Goal: Transaction & Acquisition: Purchase product/service

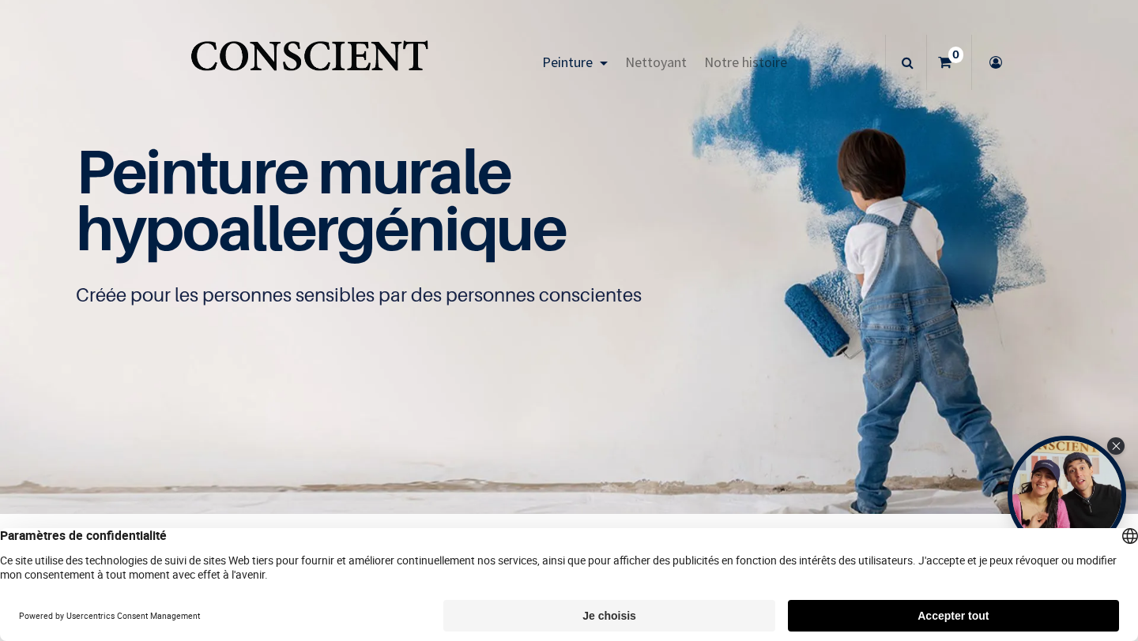
scroll to position [1, 0]
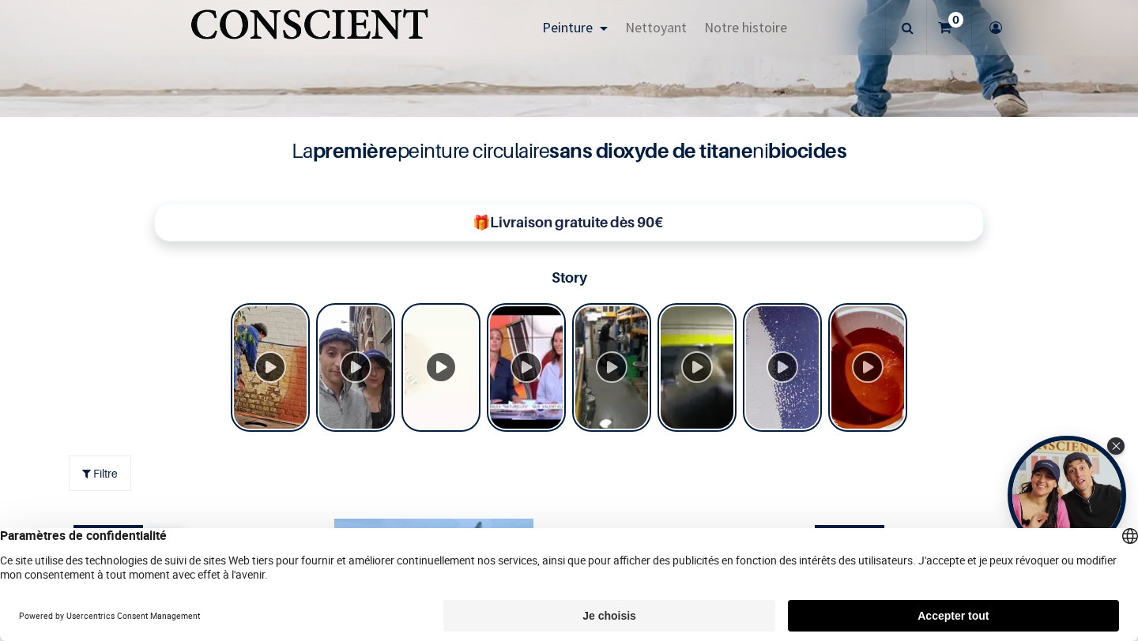
scroll to position [398, 0]
click at [912, 615] on button "Accepter tout" at bounding box center [953, 616] width 331 height 32
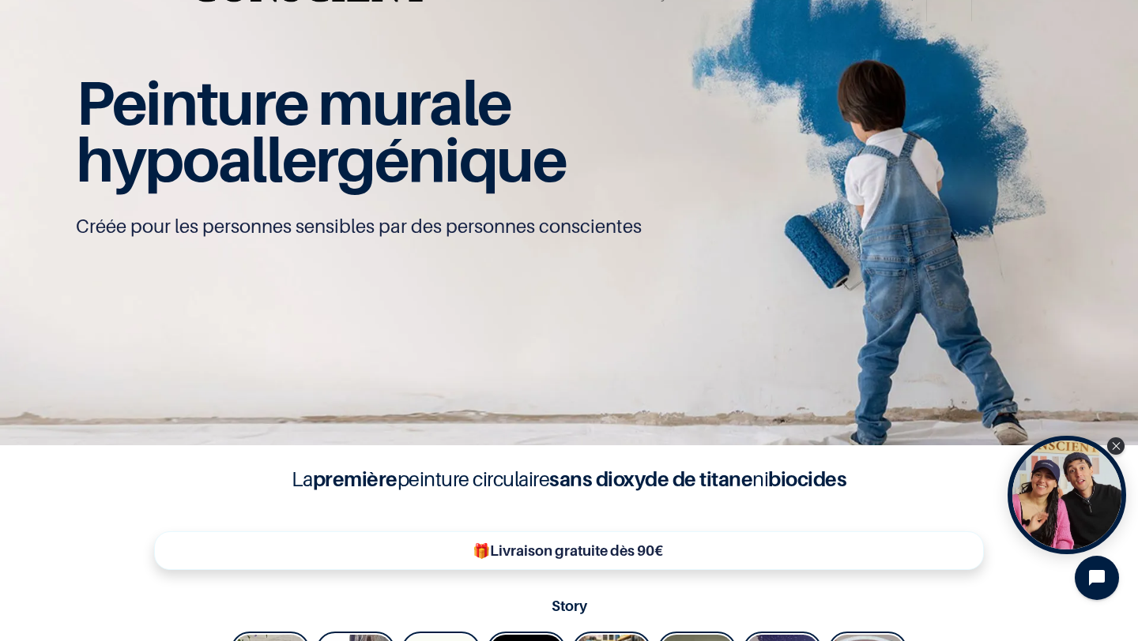
scroll to position [0, 0]
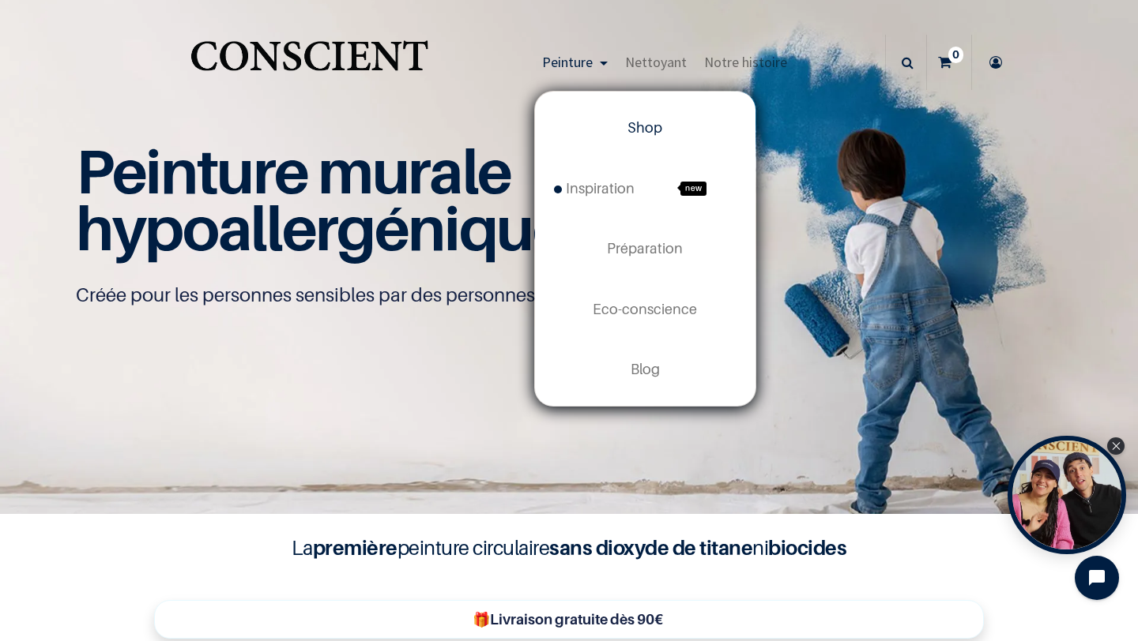
click at [642, 122] on span "Shop" at bounding box center [644, 127] width 35 height 17
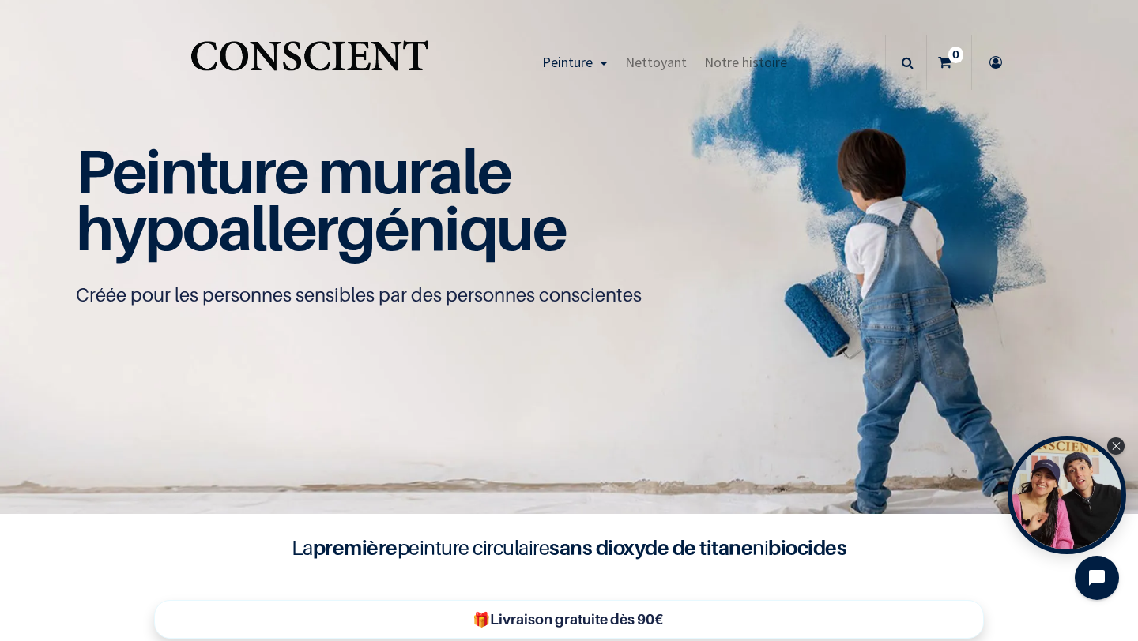
scroll to position [1, 0]
click at [1121, 446] on div "Close Tolstoy widget" at bounding box center [1115, 445] width 17 height 17
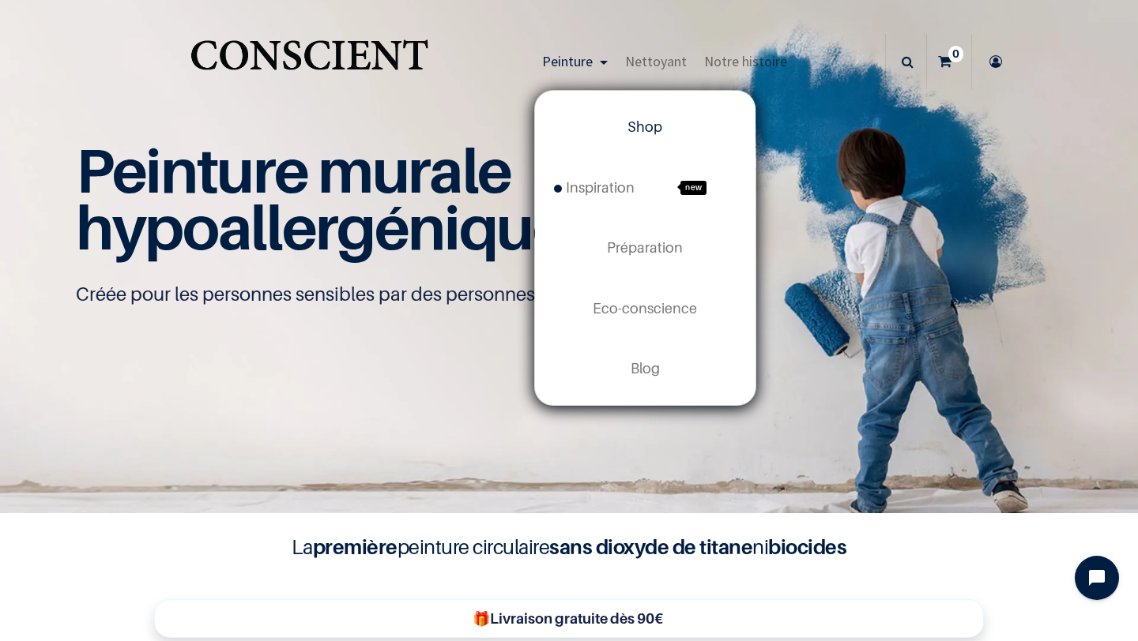
click at [645, 122] on span "Shop" at bounding box center [644, 126] width 35 height 17
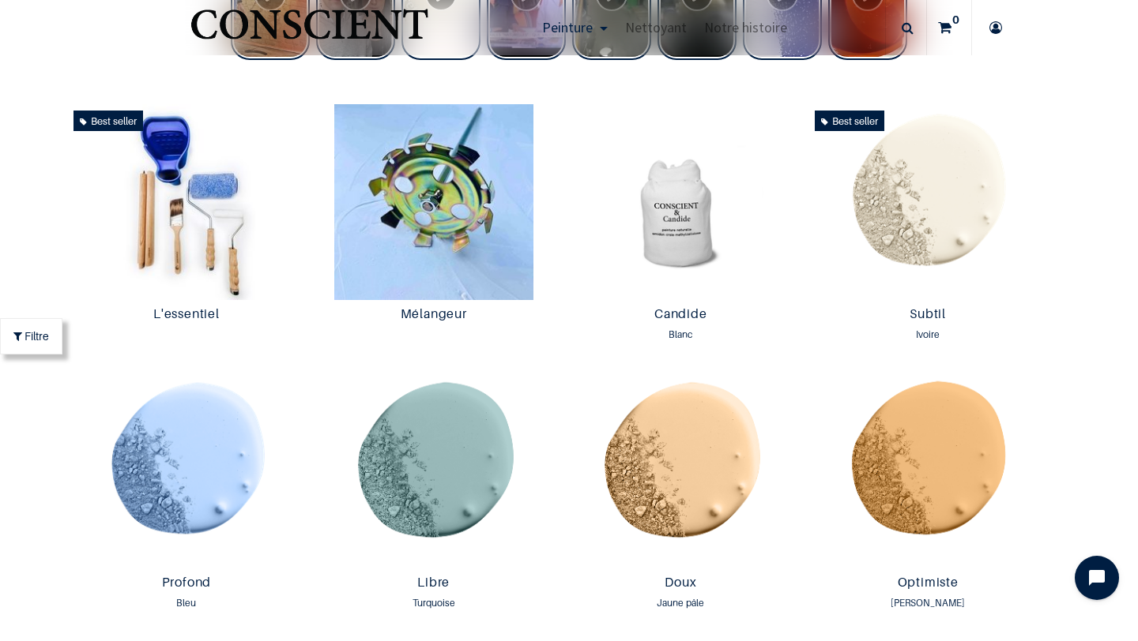
scroll to position [247, 0]
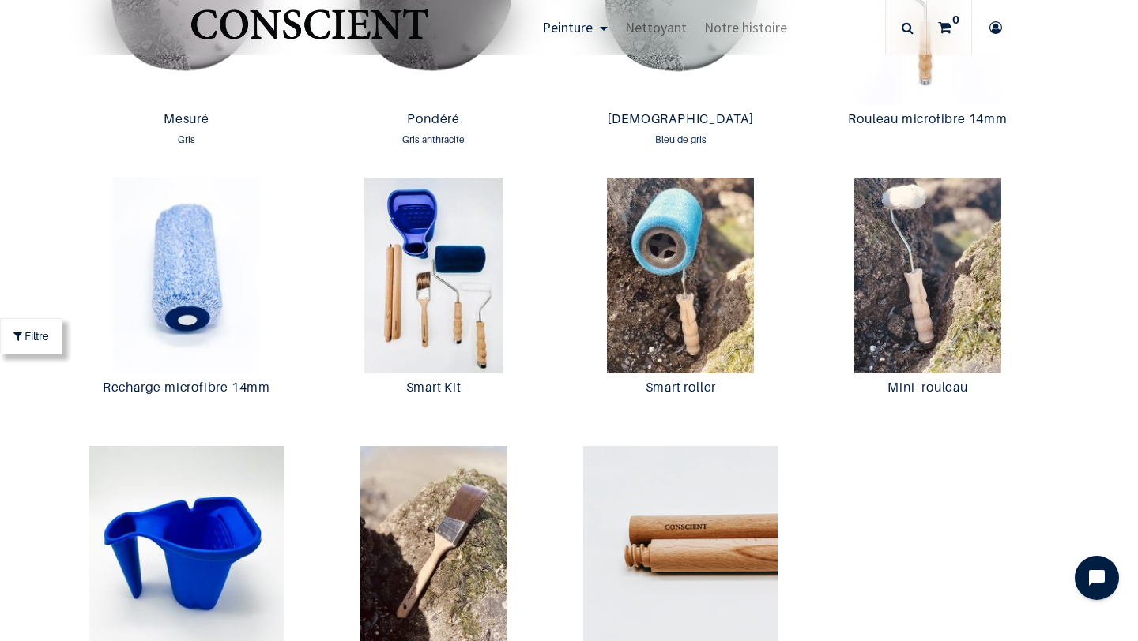
scroll to position [2845, 0]
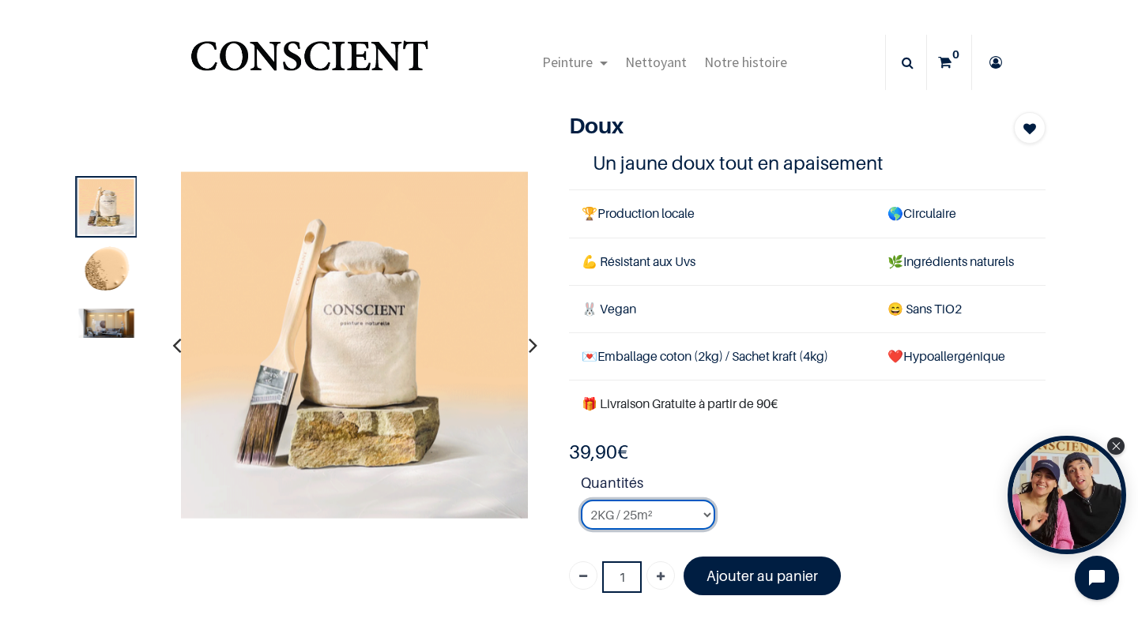
click at [709, 515] on select "2KG / 25m² 4KG / 50m² 8KG / 100m² Testeur" at bounding box center [648, 515] width 134 height 30
